Goal: Transaction & Acquisition: Book appointment/travel/reservation

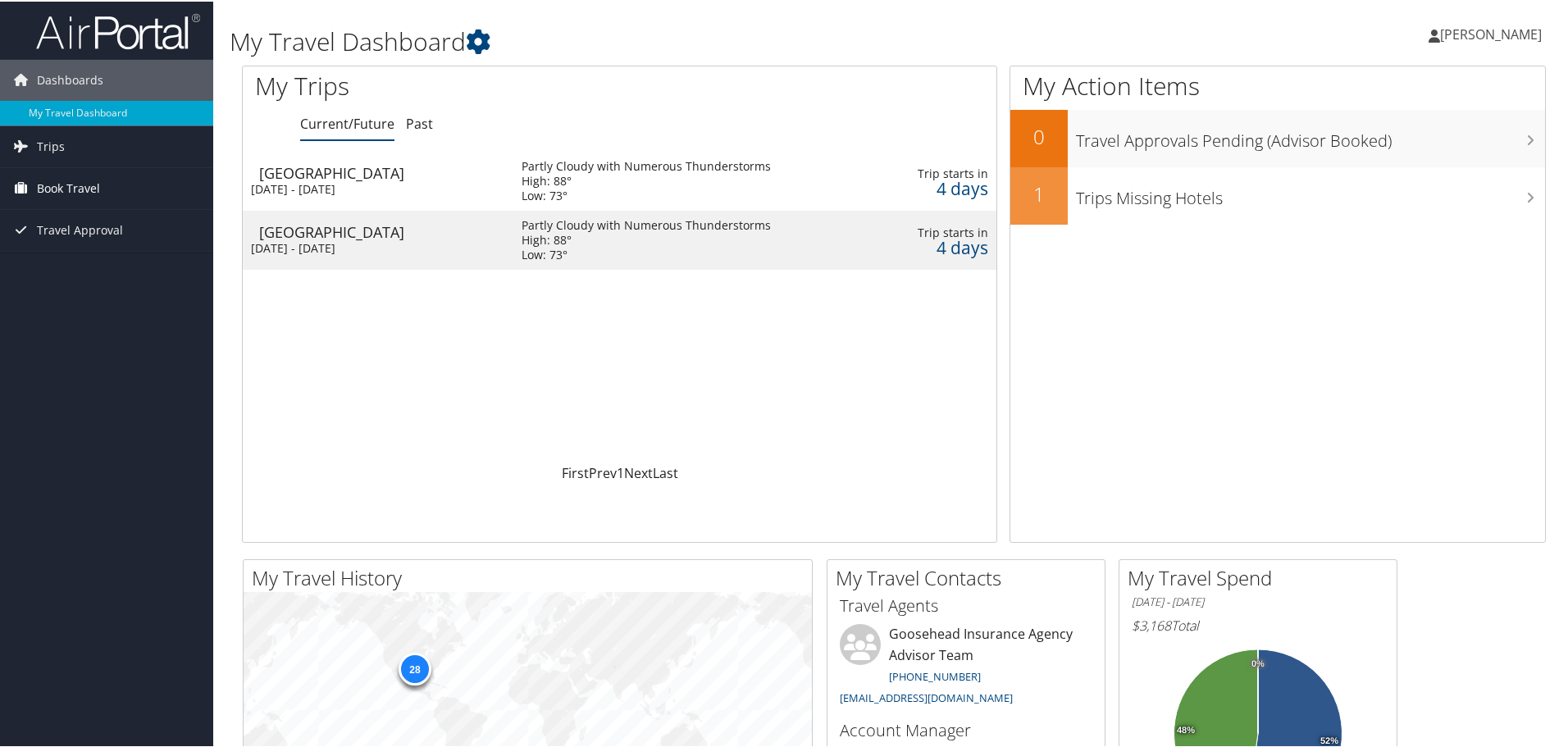
click at [67, 181] on span "Book Travel" at bounding box center [68, 187] width 63 height 41
click at [86, 269] on link "Book/Manage Online Trips" at bounding box center [107, 269] width 213 height 25
click at [106, 146] on link "Trips" at bounding box center [107, 145] width 213 height 41
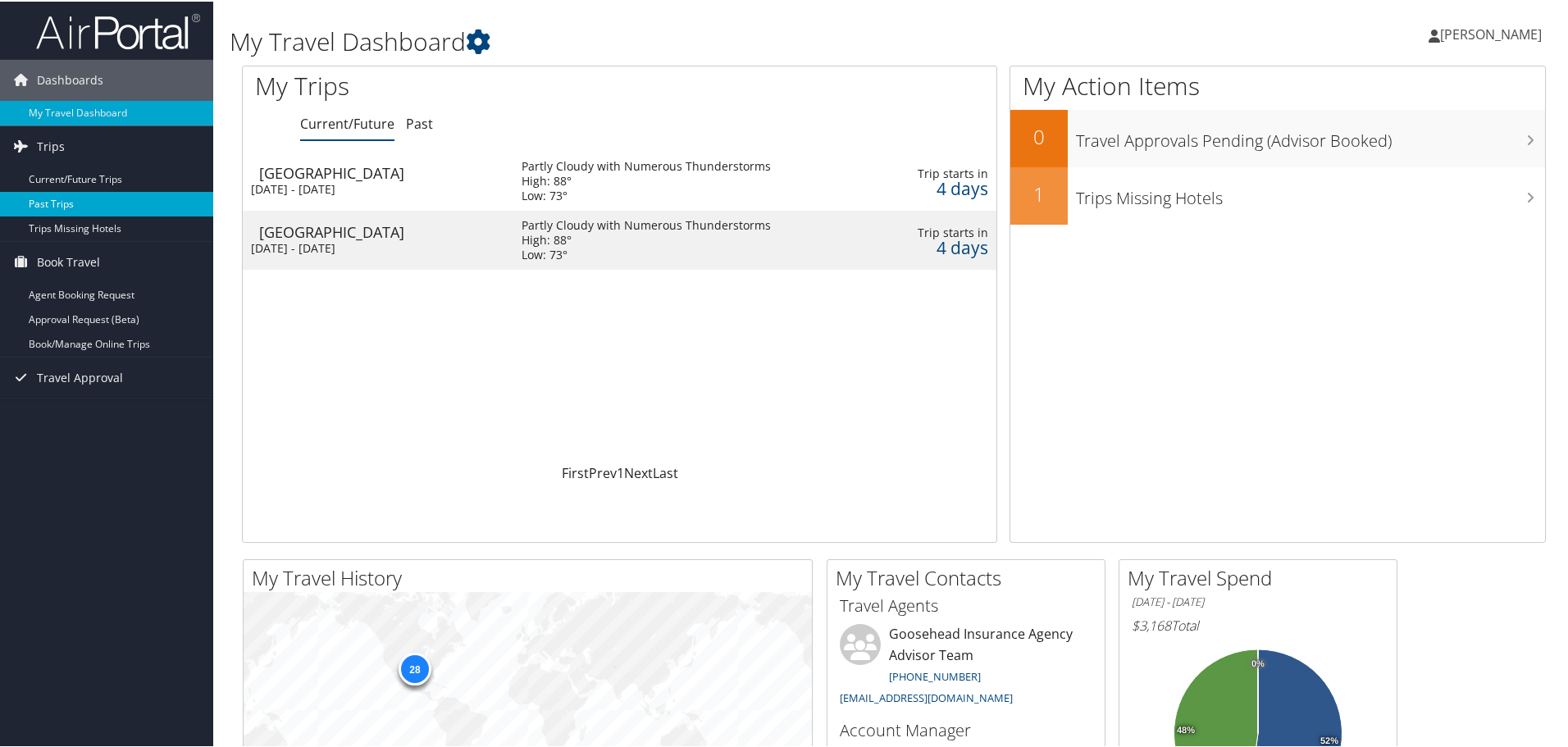
click at [80, 198] on link "Past Trips" at bounding box center [107, 202] width 213 height 25
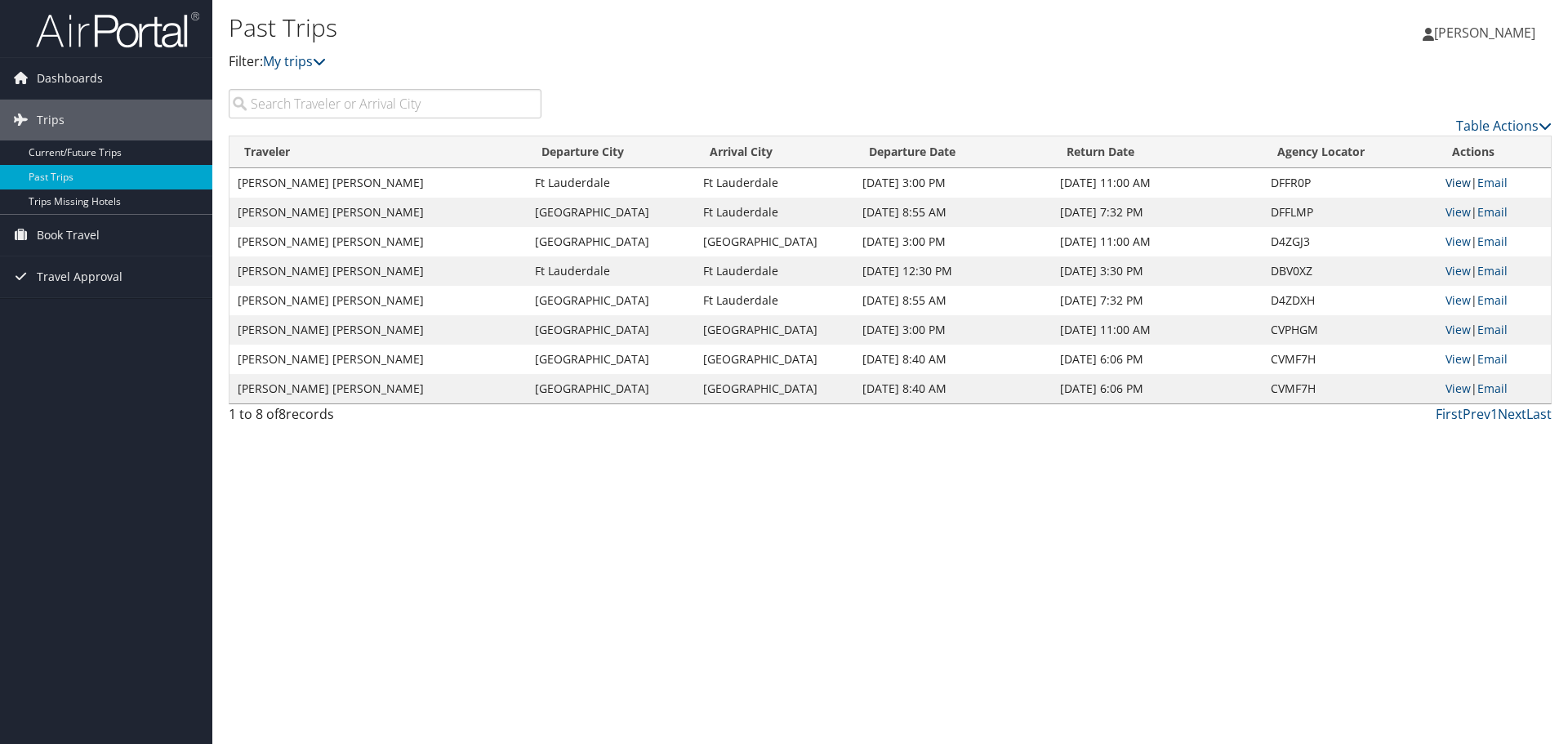
click at [1463, 188] on link "View" at bounding box center [1458, 183] width 25 height 15
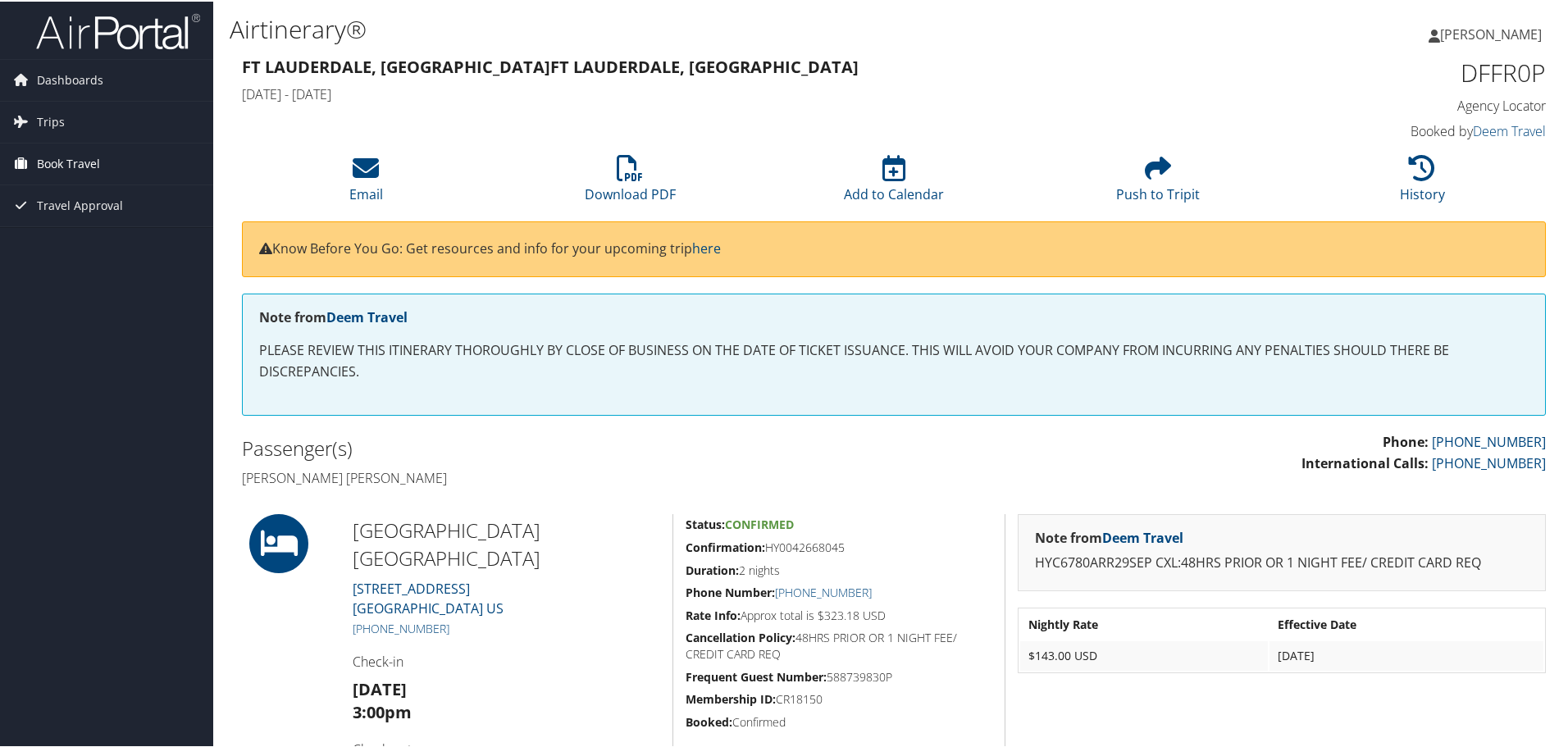
click at [121, 167] on link "Book Travel" at bounding box center [107, 162] width 213 height 41
click at [109, 246] on link "Book/Manage Online Trips" at bounding box center [107, 244] width 213 height 25
click at [625, 180] on li "Download PDF" at bounding box center [630, 178] width 264 height 67
